Goal: Information Seeking & Learning: Learn about a topic

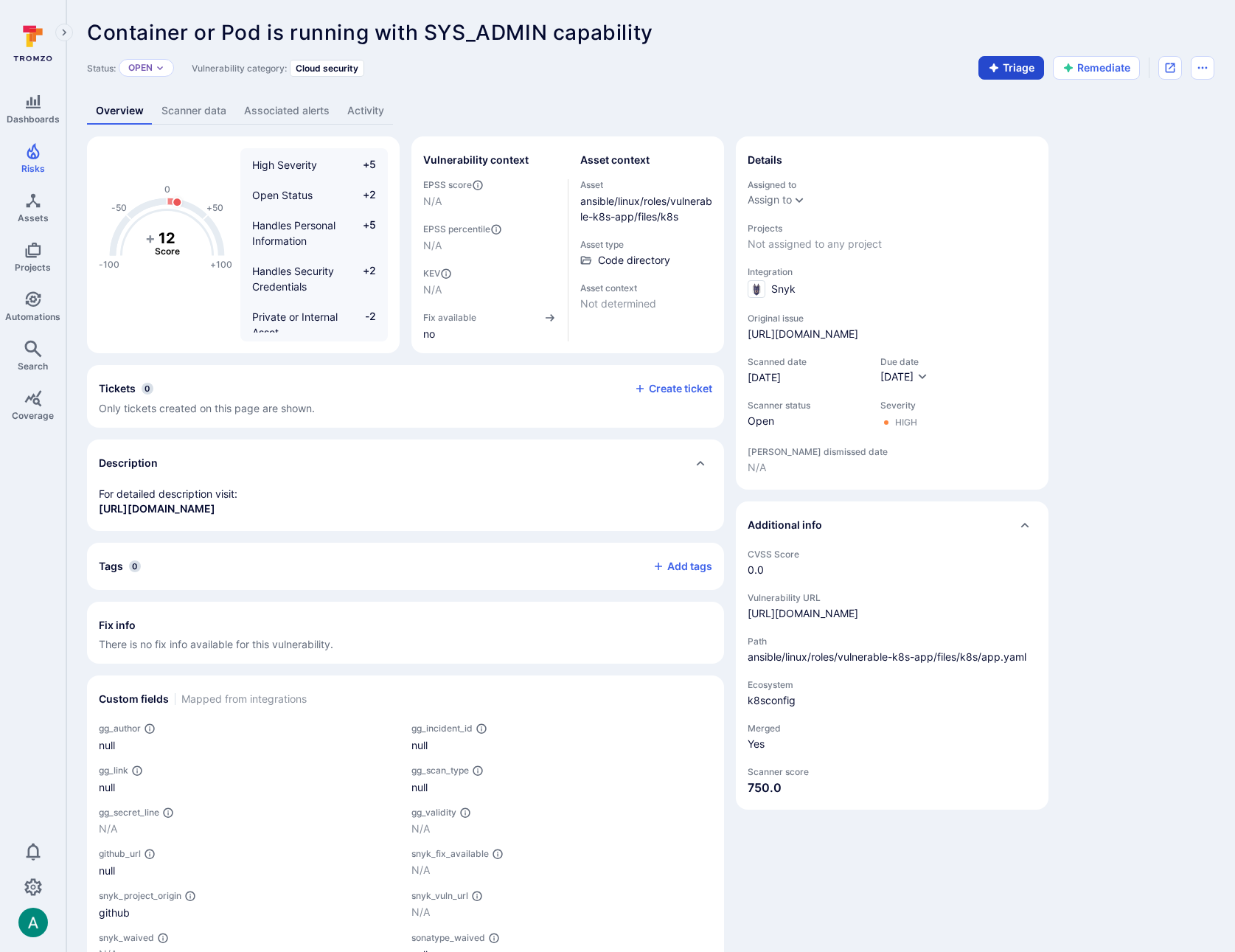
click at [1019, 70] on button "Triage" at bounding box center [1011, 68] width 66 height 24
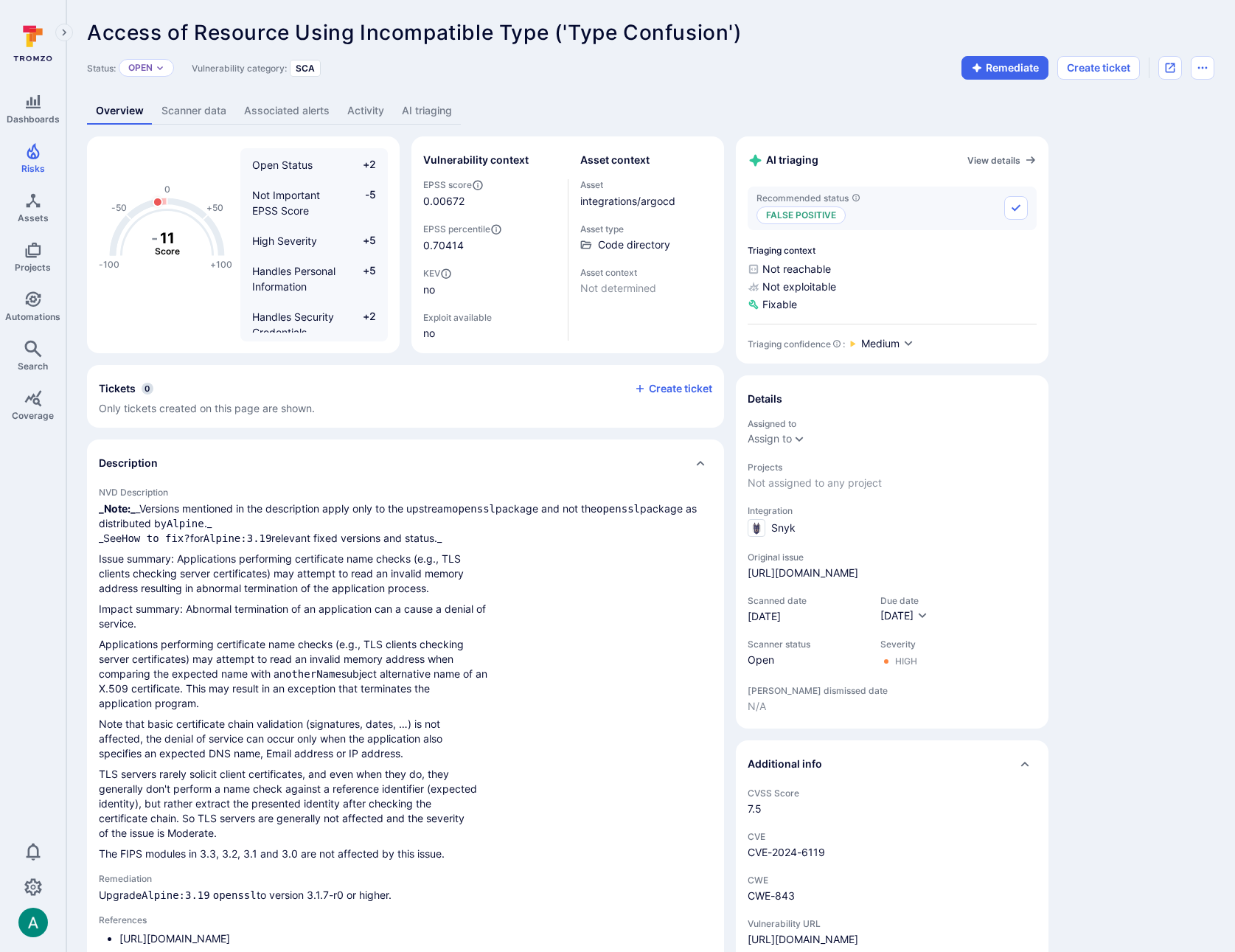
click at [414, 107] on link "AI triaging" at bounding box center [427, 111] width 68 height 28
